Goal: Obtain resource: Obtain resource

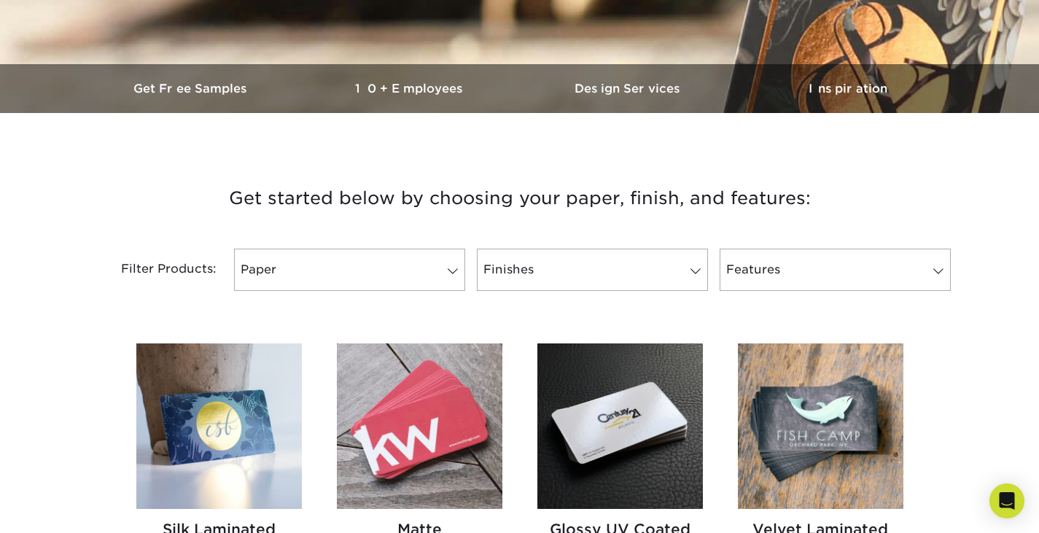
scroll to position [479, 0]
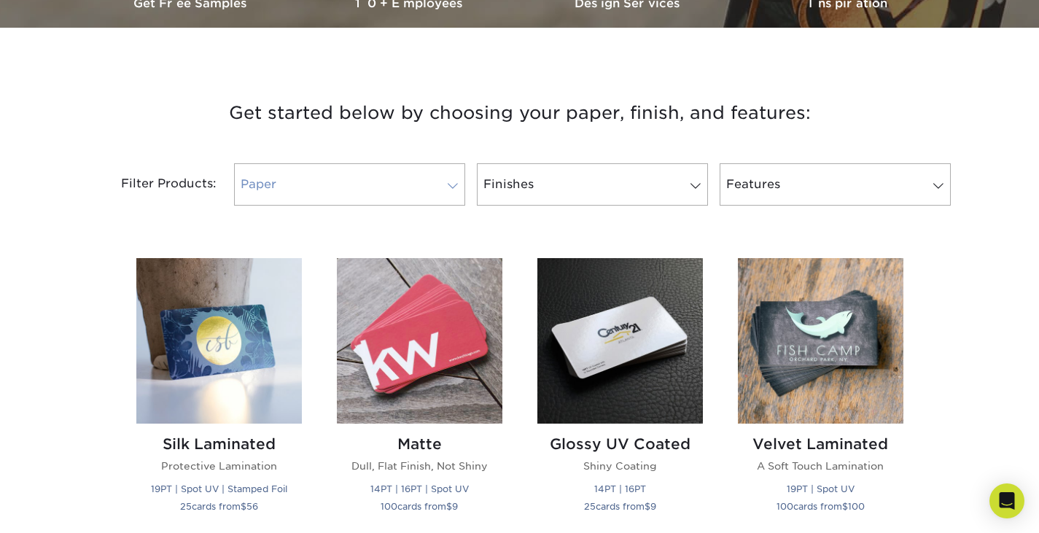
click at [454, 186] on span at bounding box center [452, 186] width 20 height 12
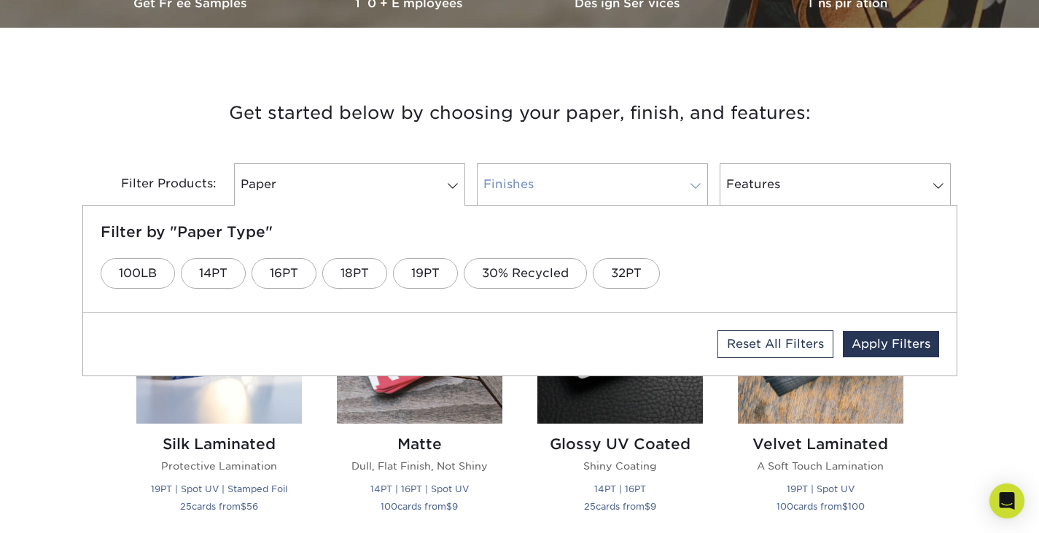
click at [548, 185] on link "Finishes" at bounding box center [592, 184] width 231 height 42
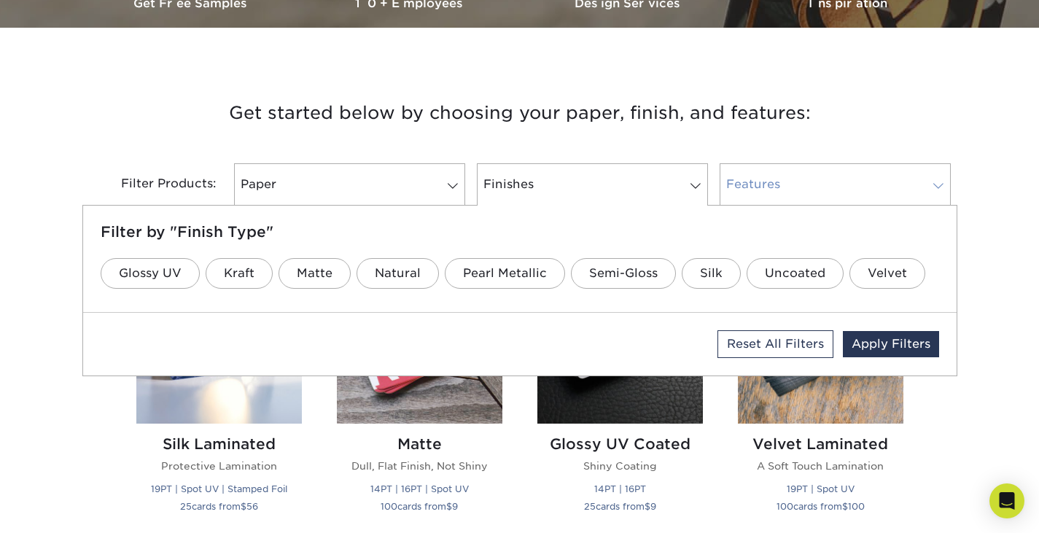
click at [799, 187] on link "Features" at bounding box center [834, 184] width 231 height 42
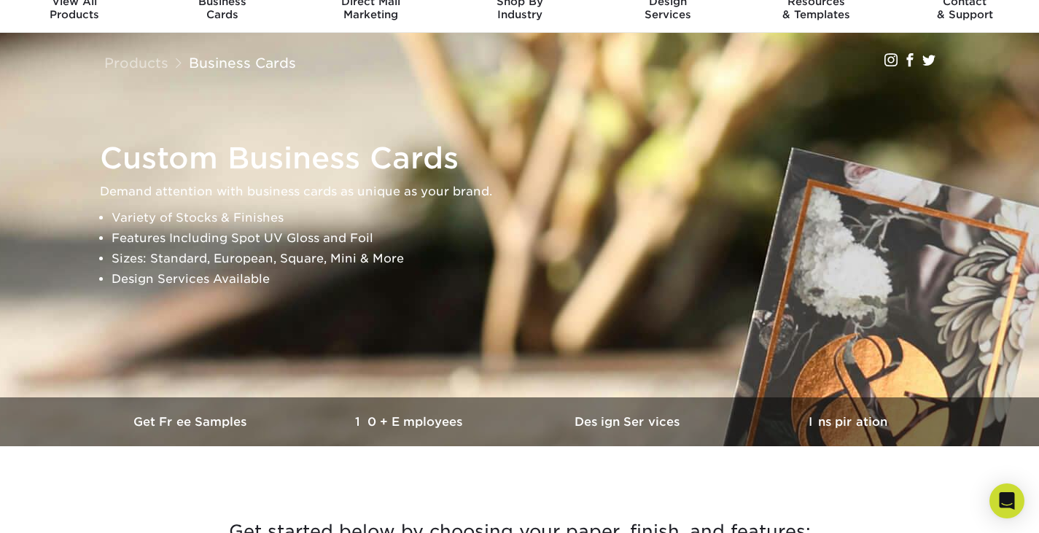
scroll to position [0, 0]
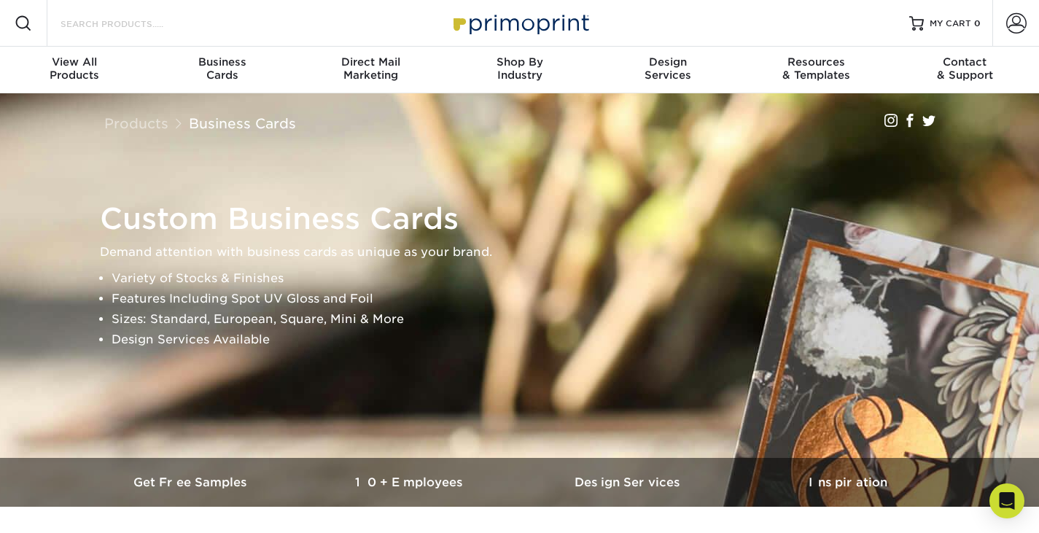
click at [120, 26] on input "Search Products" at bounding box center [130, 23] width 142 height 17
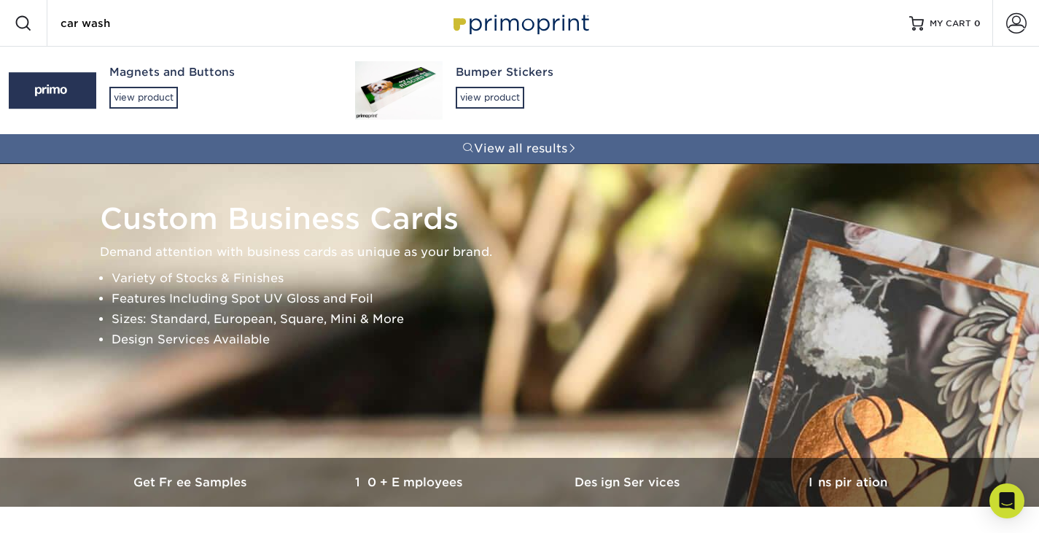
type input "car wash"
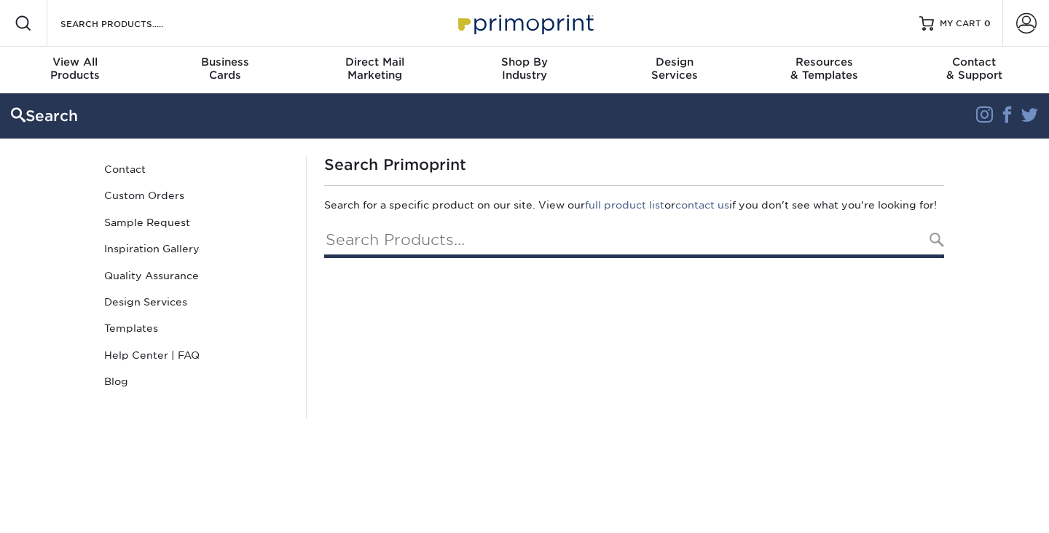
type input "car wash"
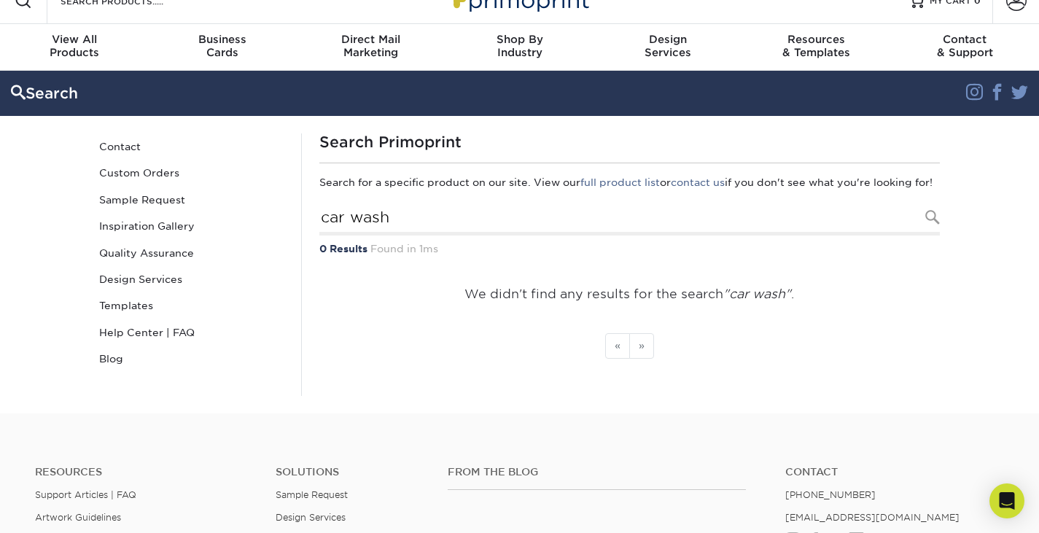
scroll to position [24, 0]
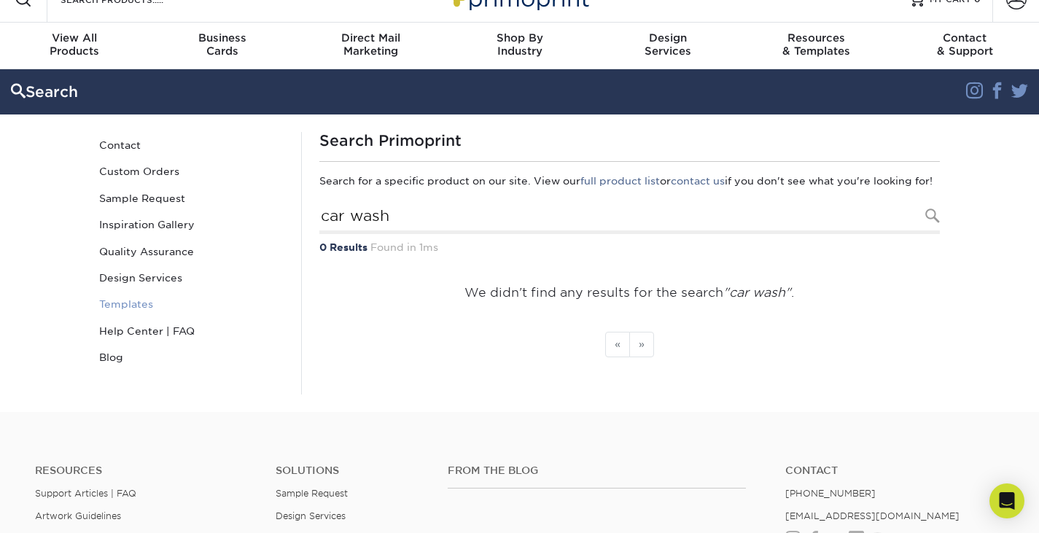
click at [133, 305] on link "Templates" at bounding box center [191, 304] width 197 height 26
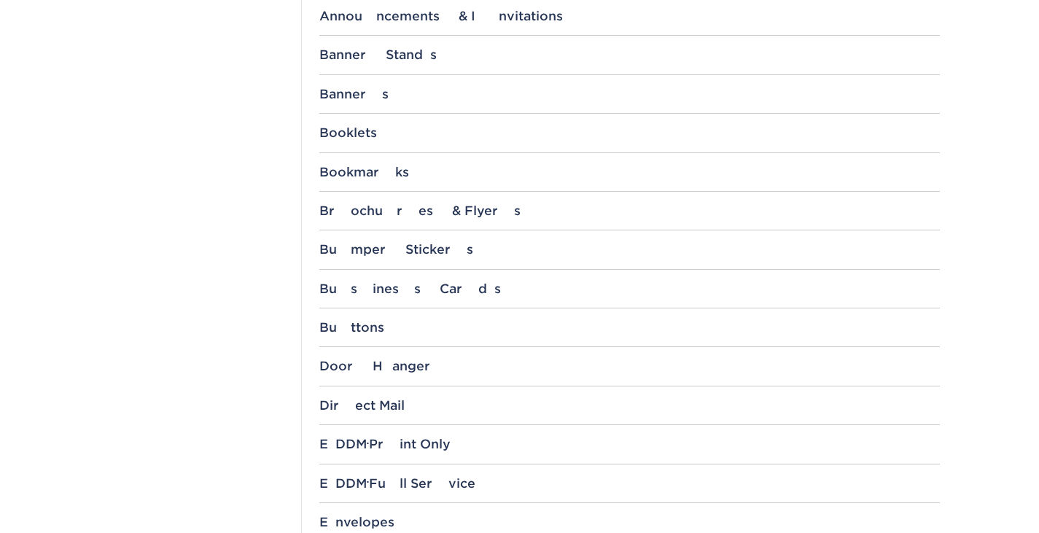
scroll to position [625, 0]
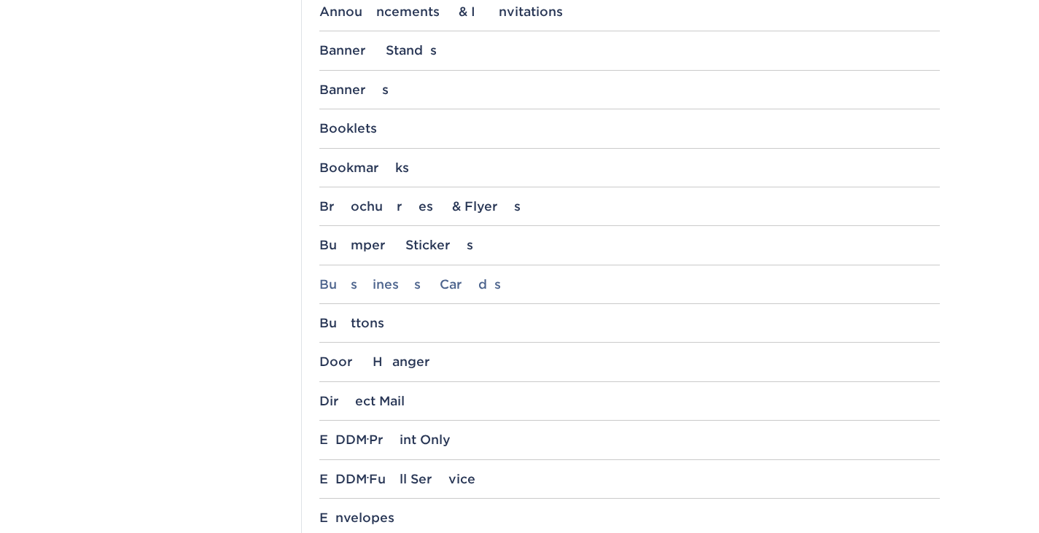
click at [383, 281] on div "Business Cards" at bounding box center [629, 284] width 620 height 15
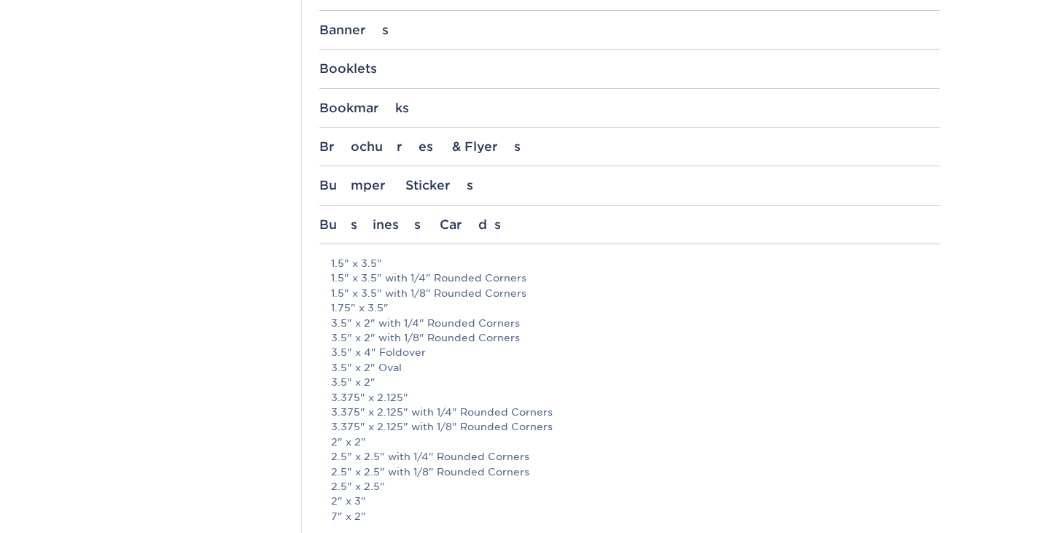
scroll to position [681, 0]
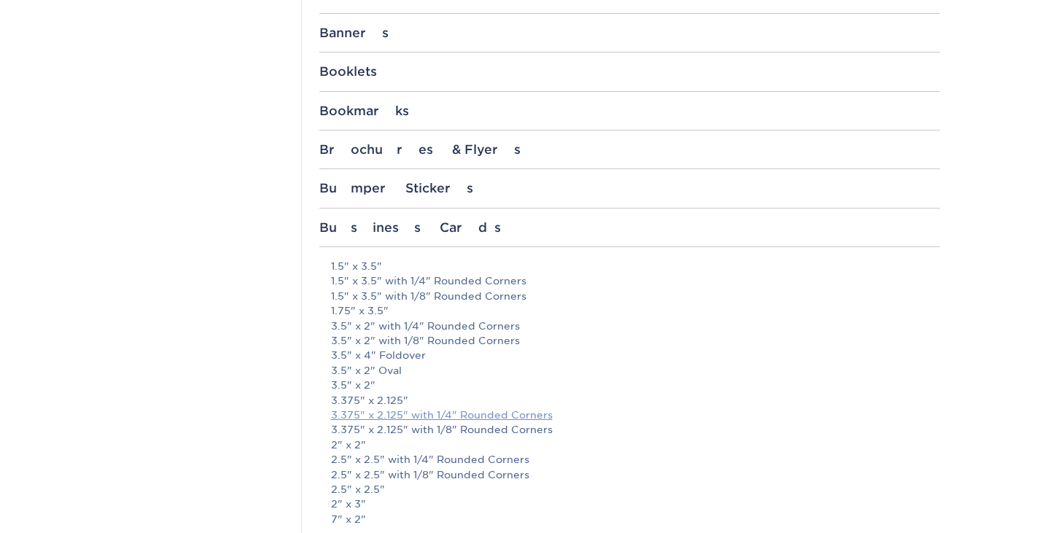
click at [398, 415] on link "3.375" x 2.125" with 1/4" Rounded Corners" at bounding box center [442, 415] width 222 height 12
